Goal: Information Seeking & Learning: Learn about a topic

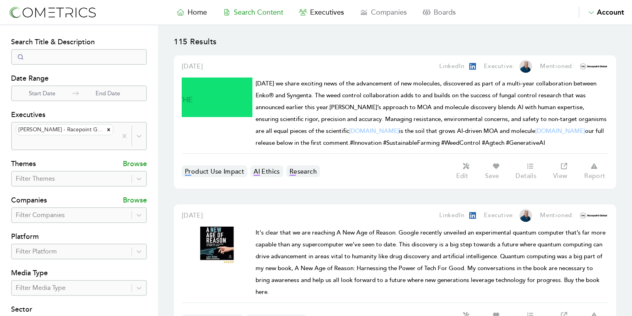
select select "50"
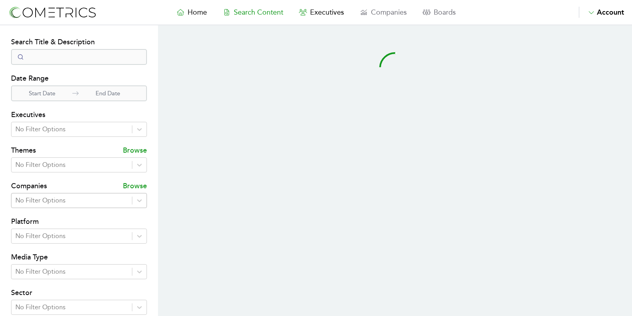
select select "50"
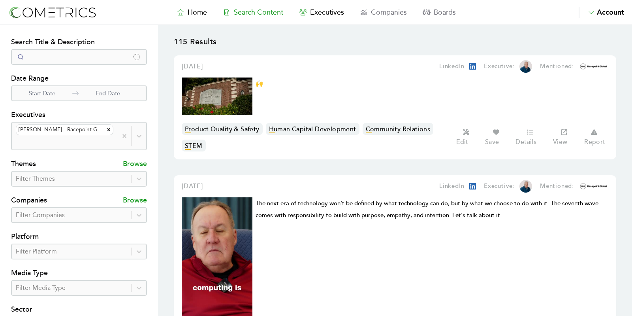
click at [107, 130] on icon "Remove Larry Weber - Racepoint Global" at bounding box center [108, 129] width 3 height 3
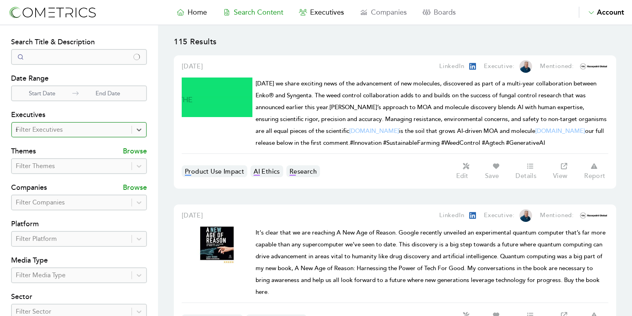
type input "[PERSON_NAME]"
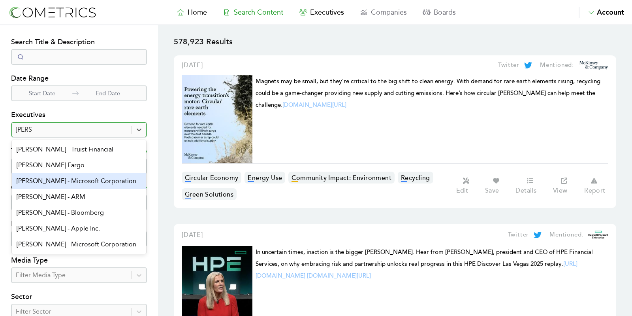
click at [96, 182] on div "[PERSON_NAME] - Microsoft Corporation" at bounding box center [79, 181] width 134 height 16
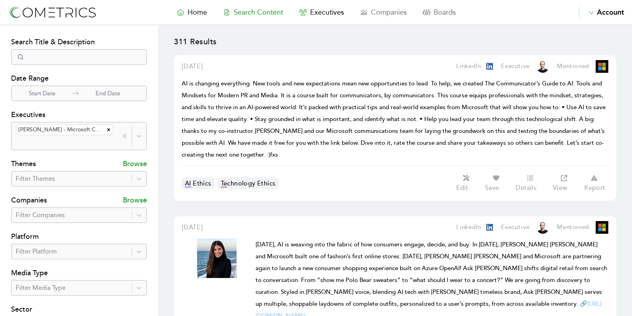
click at [508, 41] on p "311 Results" at bounding box center [395, 45] width 442 height 19
click at [523, 47] on p "311 Results" at bounding box center [395, 45] width 442 height 19
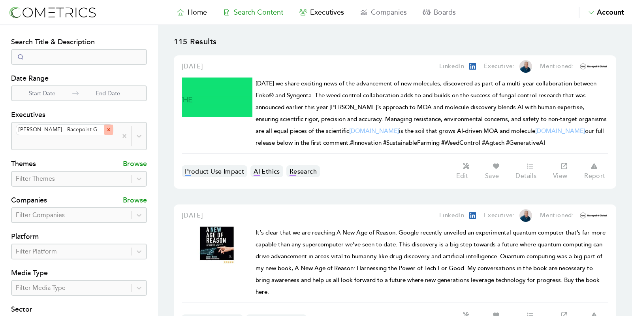
click at [104, 128] on div "[PERSON_NAME] - Racepoint Global" at bounding box center [65, 129] width 98 height 11
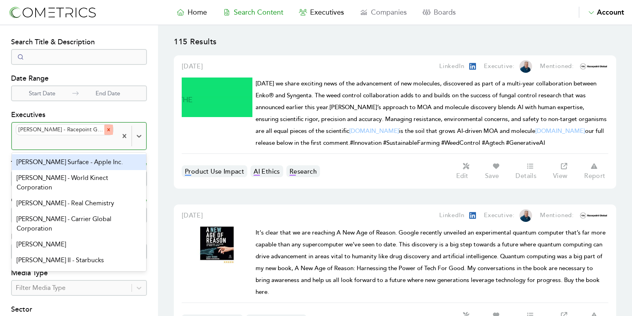
click at [106, 129] on icon "Remove Larry Weber - Racepoint Global" at bounding box center [109, 130] width 6 height 6
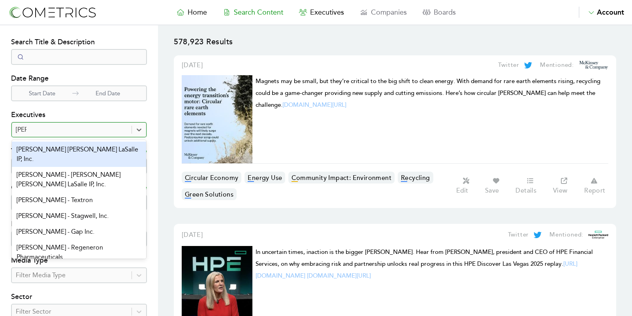
type input "[PERSON_NAME]"
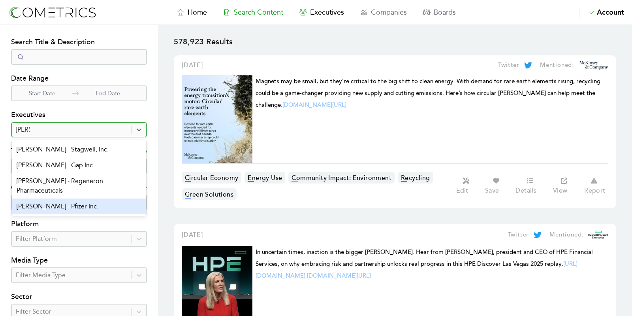
click at [62, 198] on div "[PERSON_NAME] - Pfizer Inc." at bounding box center [79, 206] width 134 height 16
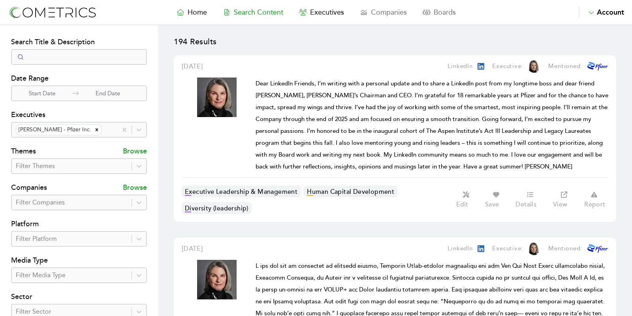
click at [215, 111] on img at bounding box center [217, 97] width 40 height 40
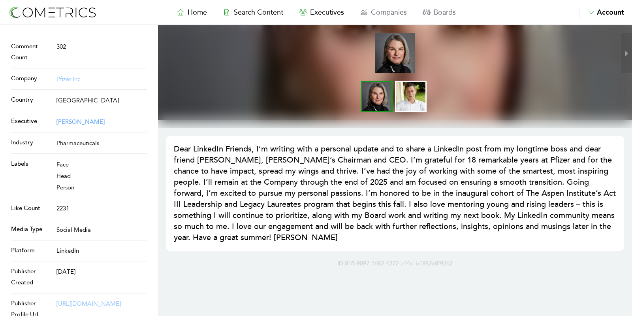
click at [83, 122] on link "[PERSON_NAME]" at bounding box center [80, 121] width 48 height 7
